Goal: Task Accomplishment & Management: Manage account settings

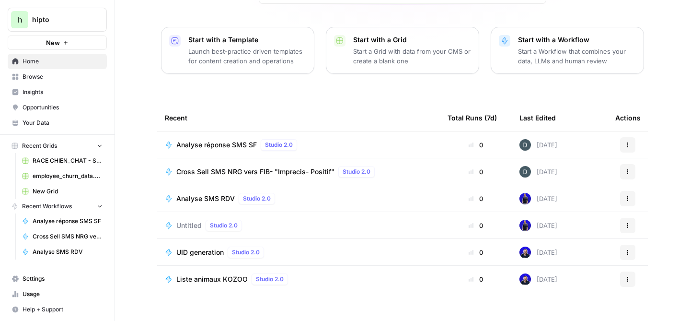
scroll to position [120, 0]
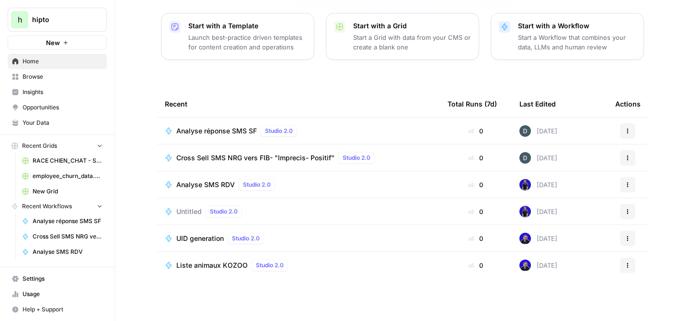
click at [39, 21] on span "hipto" at bounding box center [61, 20] width 58 height 10
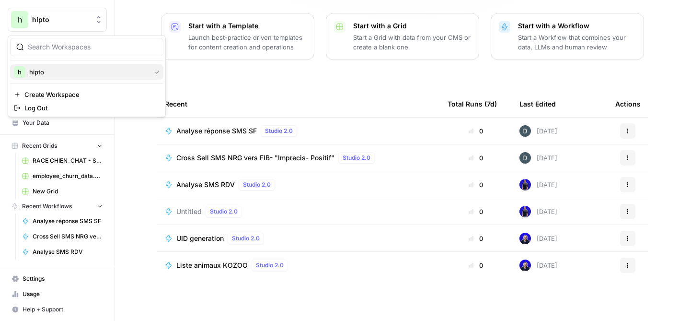
click at [33, 73] on span "hipto" at bounding box center [88, 72] width 118 height 10
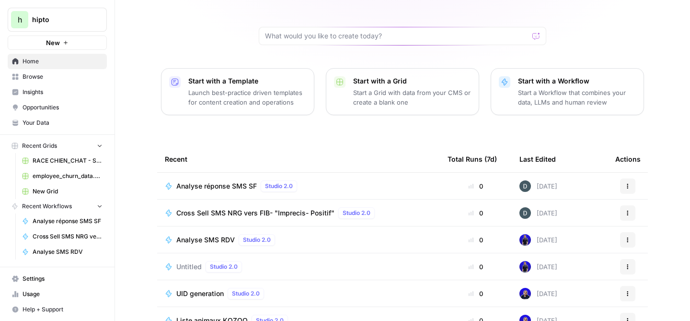
scroll to position [120, 0]
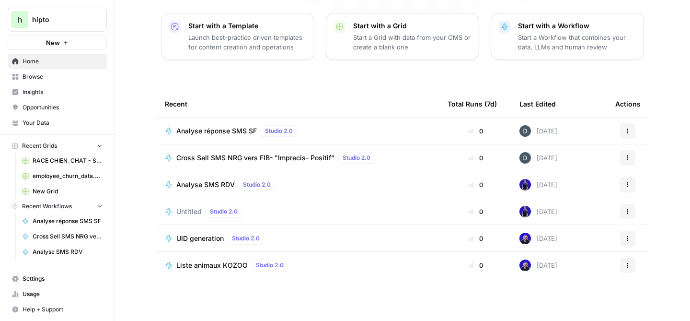
click at [37, 280] on span "Settings" at bounding box center [63, 278] width 80 height 9
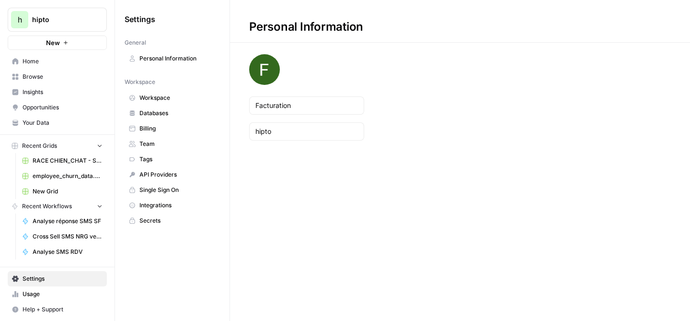
click at [144, 130] on span "Billing" at bounding box center [177, 128] width 76 height 9
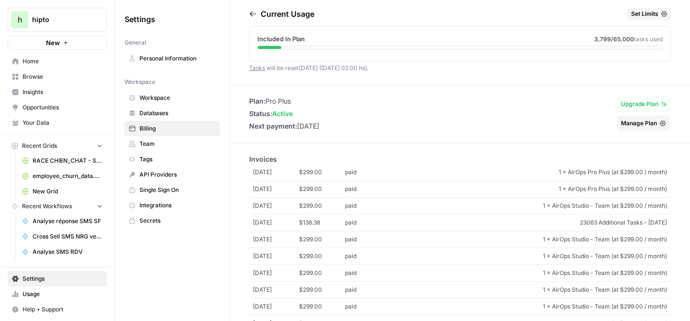
scroll to position [49, 0]
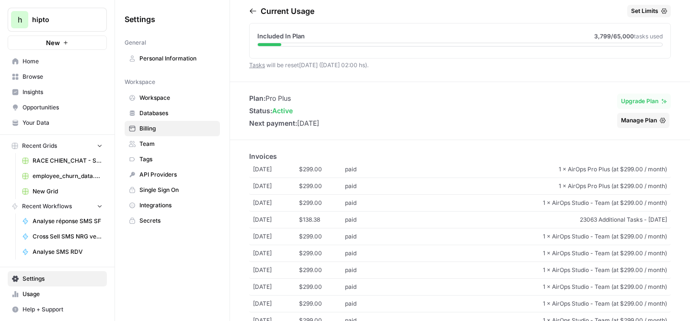
click at [312, 238] on span "$299.00" at bounding box center [322, 236] width 46 height 9
click at [313, 220] on span "$138.38" at bounding box center [322, 219] width 46 height 9
click at [314, 204] on span "$299.00" at bounding box center [322, 202] width 46 height 9
click at [365, 185] on span "paid" at bounding box center [368, 186] width 46 height 9
click at [308, 170] on span "$299.00" at bounding box center [322, 169] width 46 height 9
